Goal: Feedback & Contribution: Submit feedback/report problem

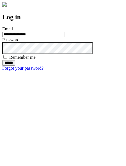
type input "**********"
click at [15, 66] on input "******" at bounding box center [8, 63] width 13 height 6
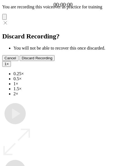
type input "**********"
